Goal: Task Accomplishment & Management: Use online tool/utility

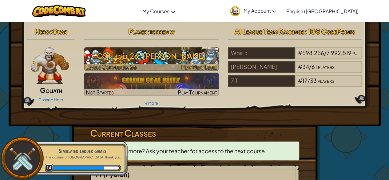
click at [184, 60] on h3 "CS1 Level 26: [PERSON_NAME]" at bounding box center [151, 56] width 134 height 14
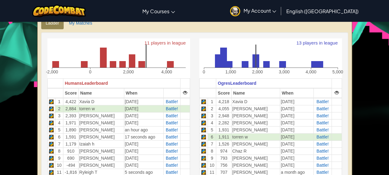
scroll to position [149, 0]
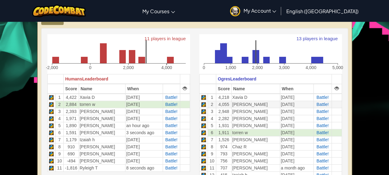
click at [319, 101] on td "Battle!" at bounding box center [322, 104] width 18 height 7
click at [320, 99] on span "Battle!" at bounding box center [322, 97] width 12 height 5
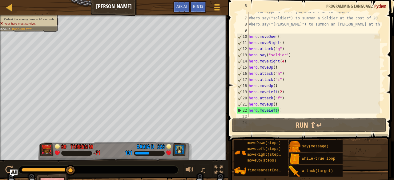
scroll to position [54, 0]
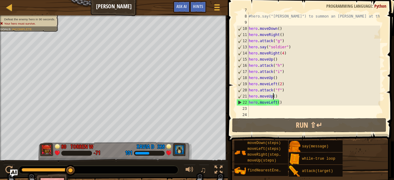
click at [274, 95] on div "#hero.say("soldier") to summon a Soldier at the cost of 20 gold! #hero.say("[PE…" at bounding box center [313, 65] width 133 height 117
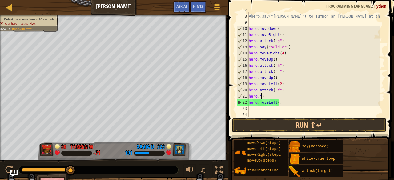
type textarea ")"
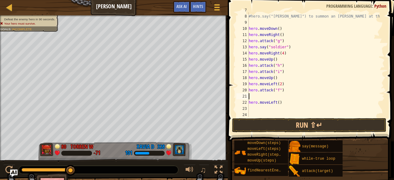
scroll to position [3, 0]
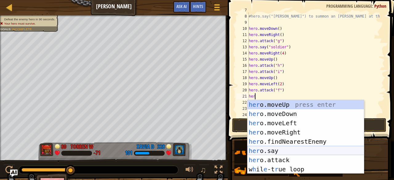
click at [284, 151] on div "her o.moveUp press enter her o.moveDown press enter her o.moveLeft press enter …" at bounding box center [305, 146] width 117 height 92
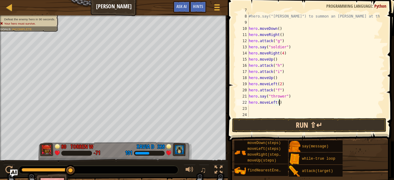
scroll to position [3, 2]
click at [300, 125] on button "Run ⇧↵" at bounding box center [309, 125] width 154 height 14
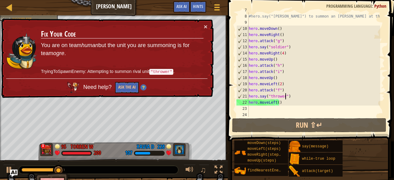
click at [284, 96] on div "#hero.say("soldier") to summon a Soldier at the cost of 20 gold! #hero.say("[PE…" at bounding box center [313, 65] width 133 height 117
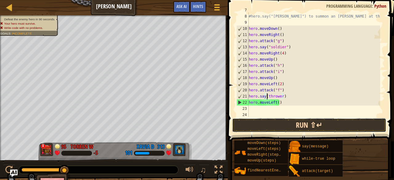
click at [288, 127] on button "Run ⇧↵" at bounding box center [309, 125] width 154 height 14
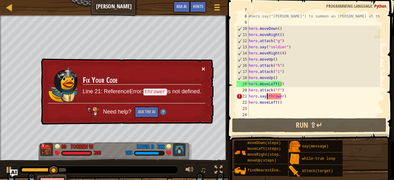
click at [202, 68] on button "×" at bounding box center [203, 69] width 4 height 6
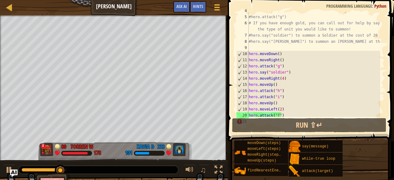
scroll to position [37, 0]
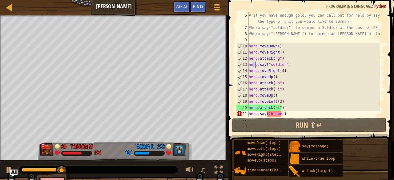
drag, startPoint x: 253, startPoint y: 67, endPoint x: 258, endPoint y: 73, distance: 7.5
click at [258, 73] on div "# If you have enough gold, you can call out for help by saying the type of unit…" at bounding box center [313, 73] width 133 height 123
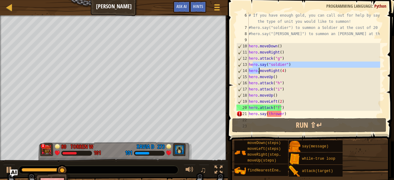
click at [258, 73] on div "# If you have enough gold, you can call out for help by saying the type of unit…" at bounding box center [313, 64] width 133 height 105
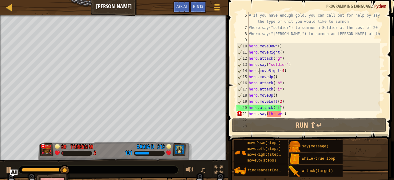
click at [272, 114] on div "# If you have enough gold, you can call out for help by saying the type of unit…" at bounding box center [313, 73] width 133 height 123
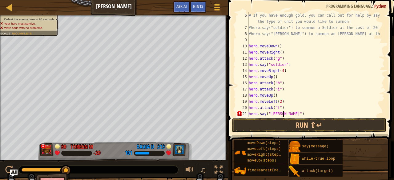
scroll to position [3, 2]
type textarea "hero.say("[PERSON_NAME]")"
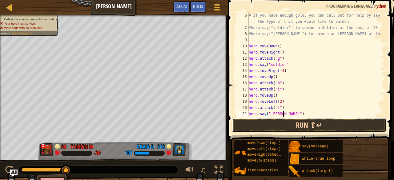
click at [288, 124] on button "Run ⇧↵" at bounding box center [309, 125] width 154 height 14
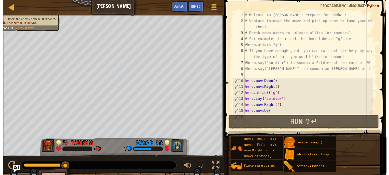
scroll to position [55, 0]
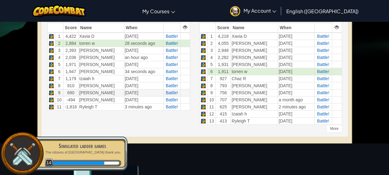
scroll to position [211, 0]
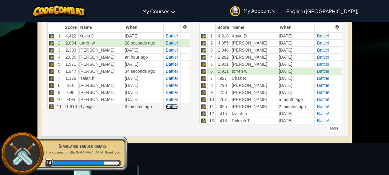
click at [171, 105] on span "Battle!" at bounding box center [172, 106] width 12 height 5
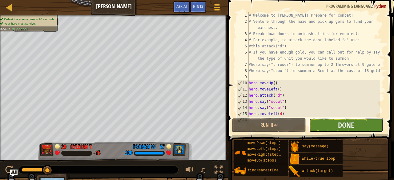
click at [334, 126] on button "Done" at bounding box center [346, 125] width 74 height 14
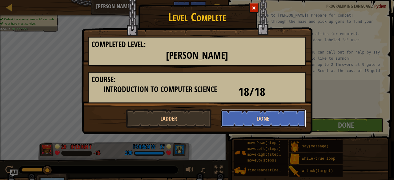
click at [237, 125] on button "Done" at bounding box center [263, 118] width 85 height 18
